Goal: Task Accomplishment & Management: Manage account settings

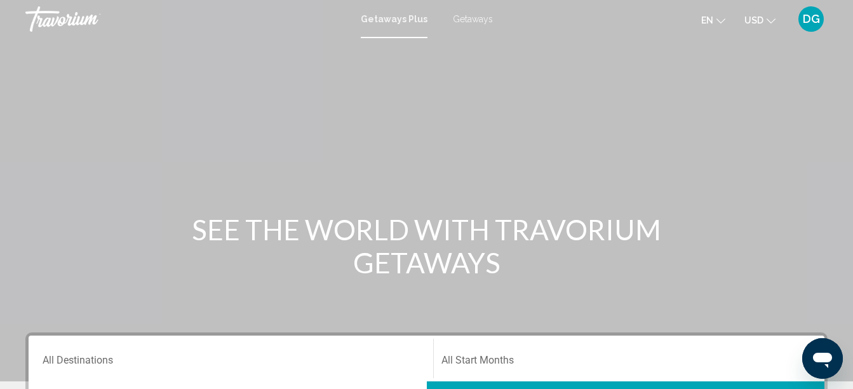
click at [816, 18] on span "DG" at bounding box center [811, 19] width 17 height 13
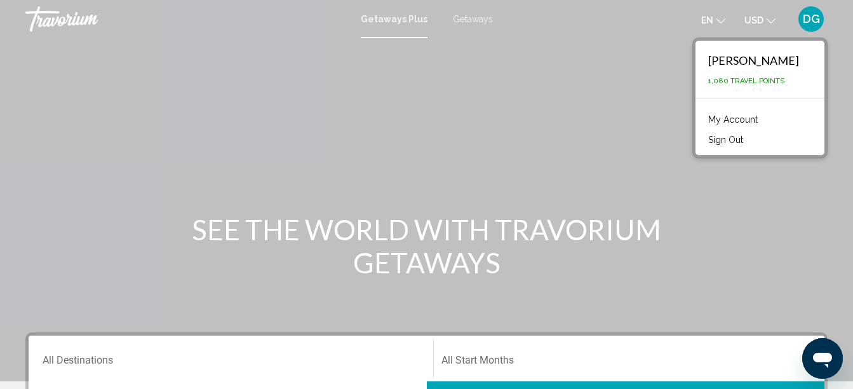
click at [738, 118] on link "My Account" at bounding box center [733, 119] width 62 height 17
